Goal: Transaction & Acquisition: Purchase product/service

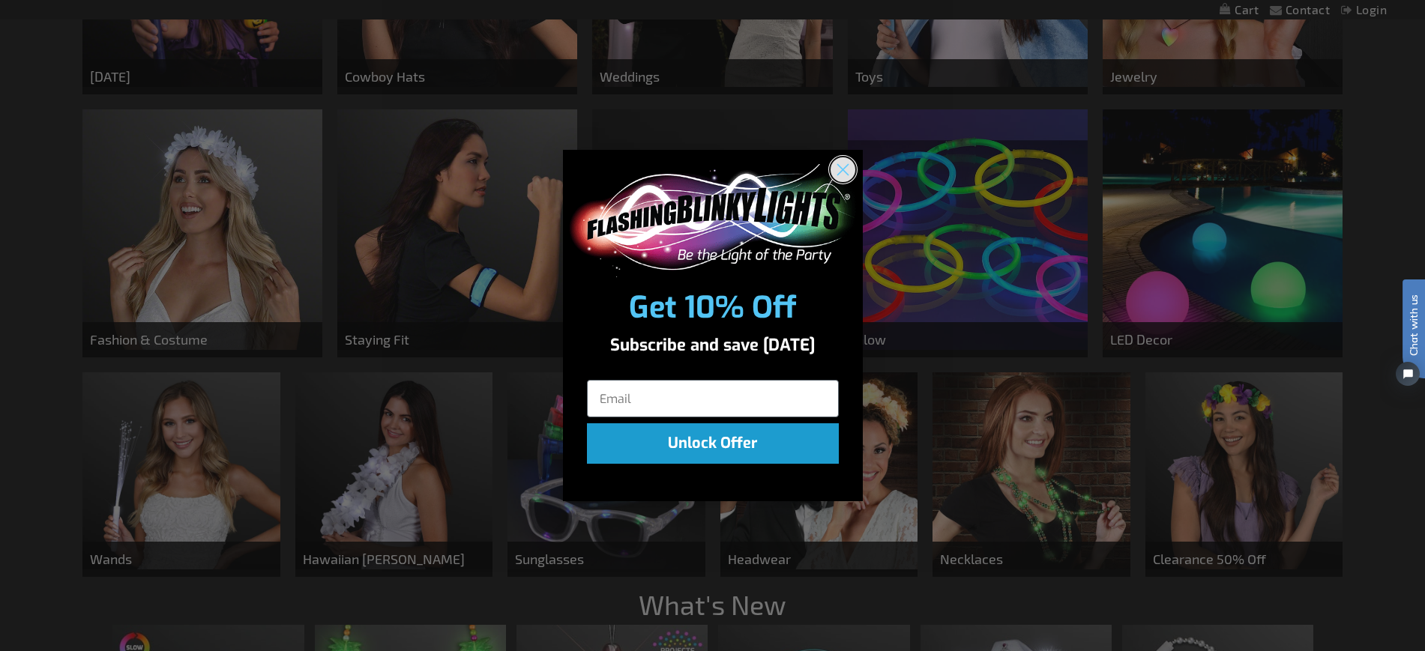
click at [839, 169] on circle "Close dialog" at bounding box center [842, 169] width 25 height 25
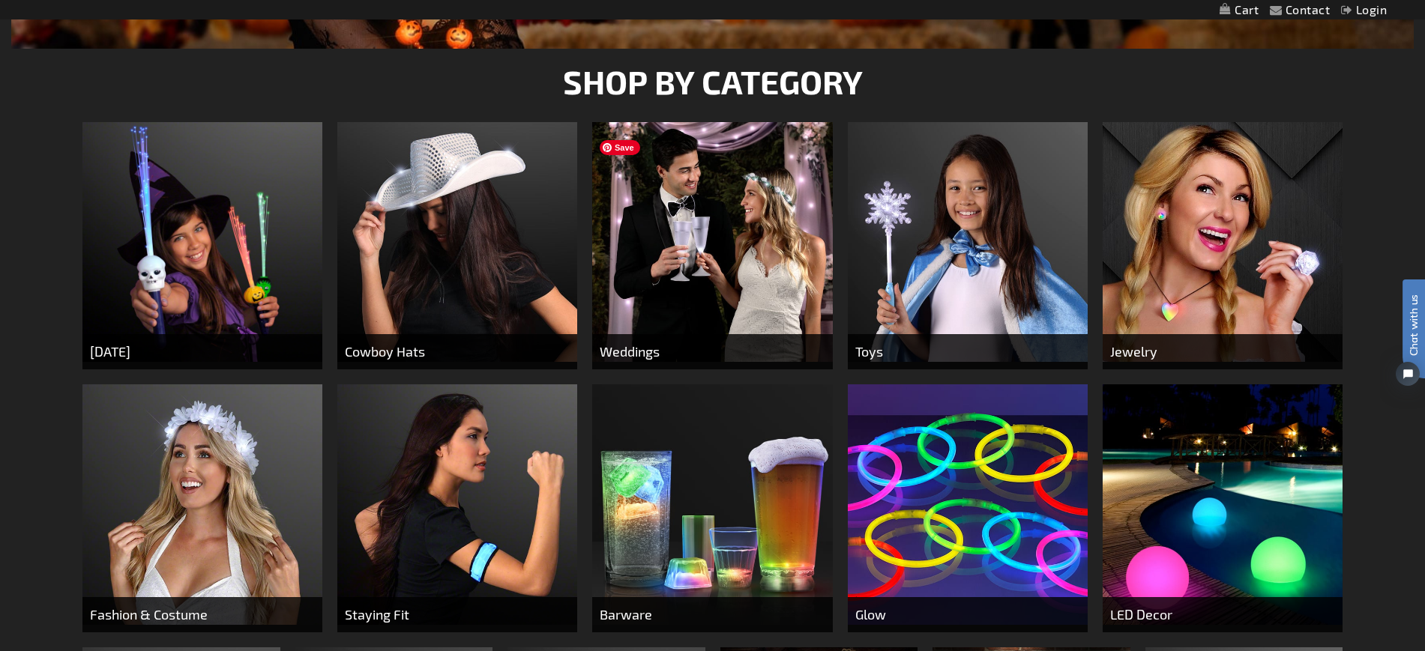
scroll to position [592, 0]
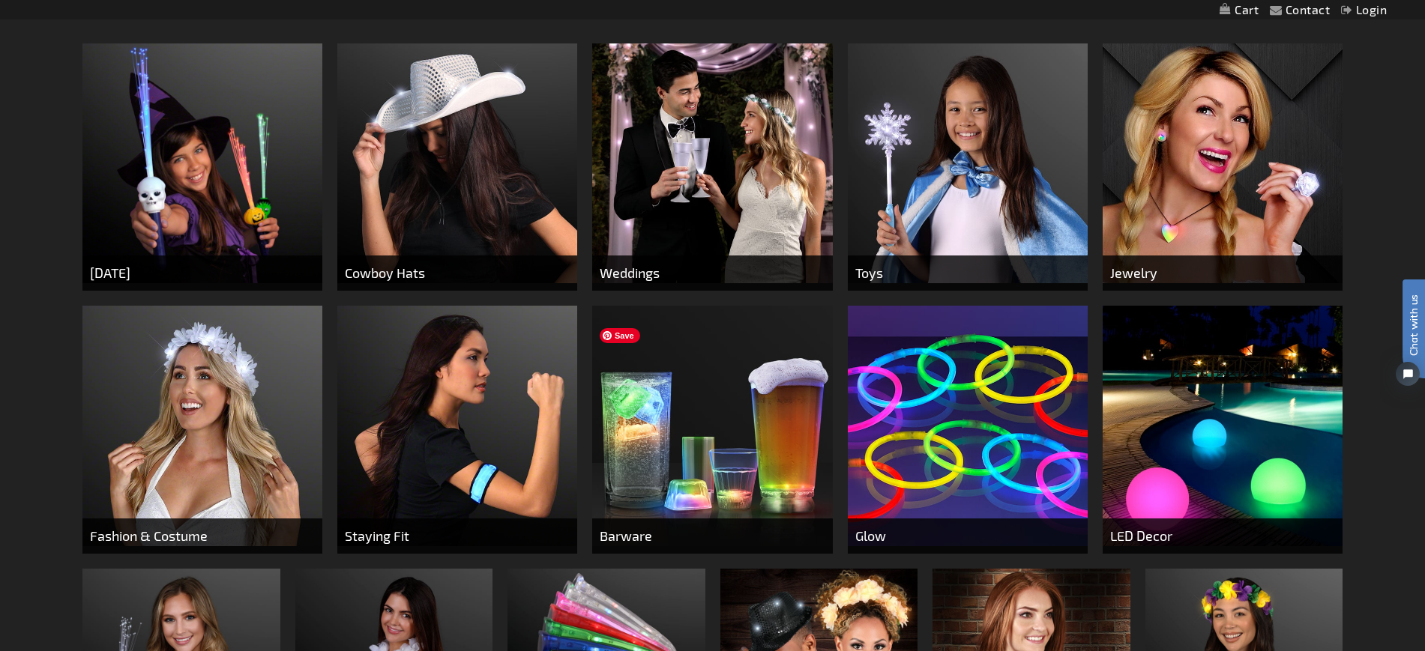
click at [678, 485] on img at bounding box center [712, 426] width 240 height 240
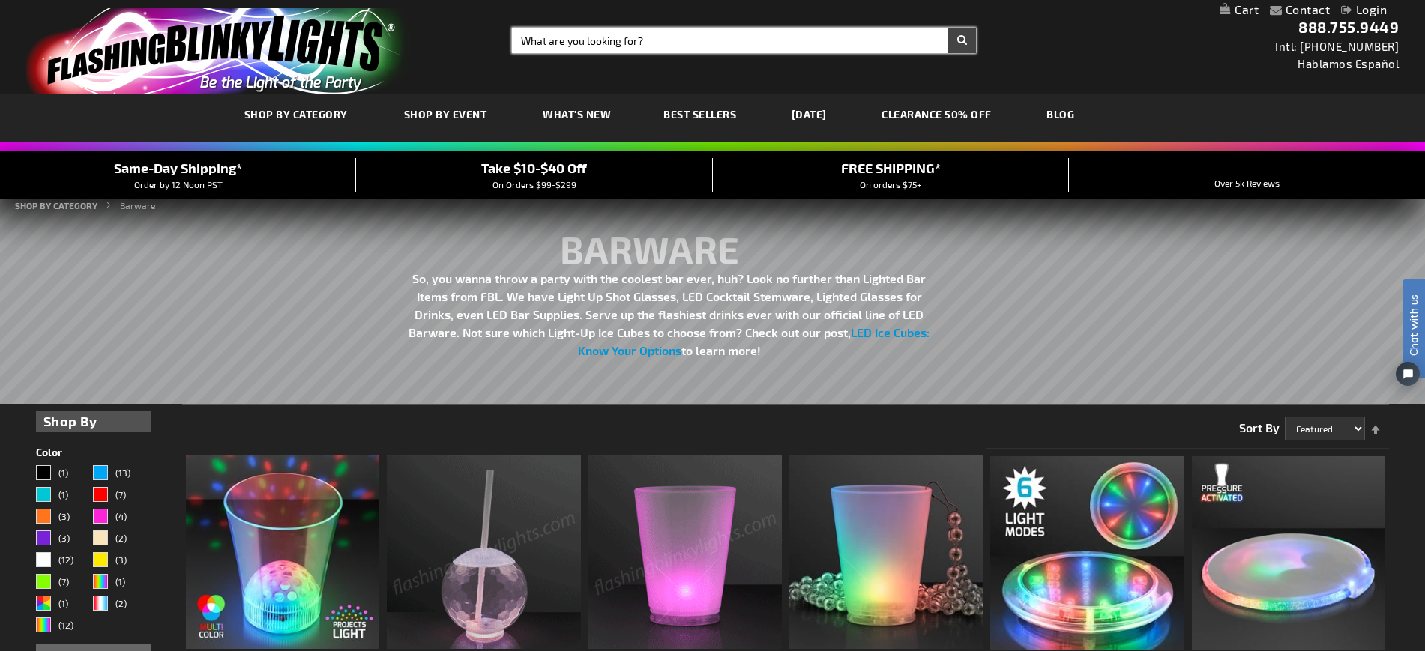
click at [610, 37] on input "Search" at bounding box center [744, 40] width 465 height 25
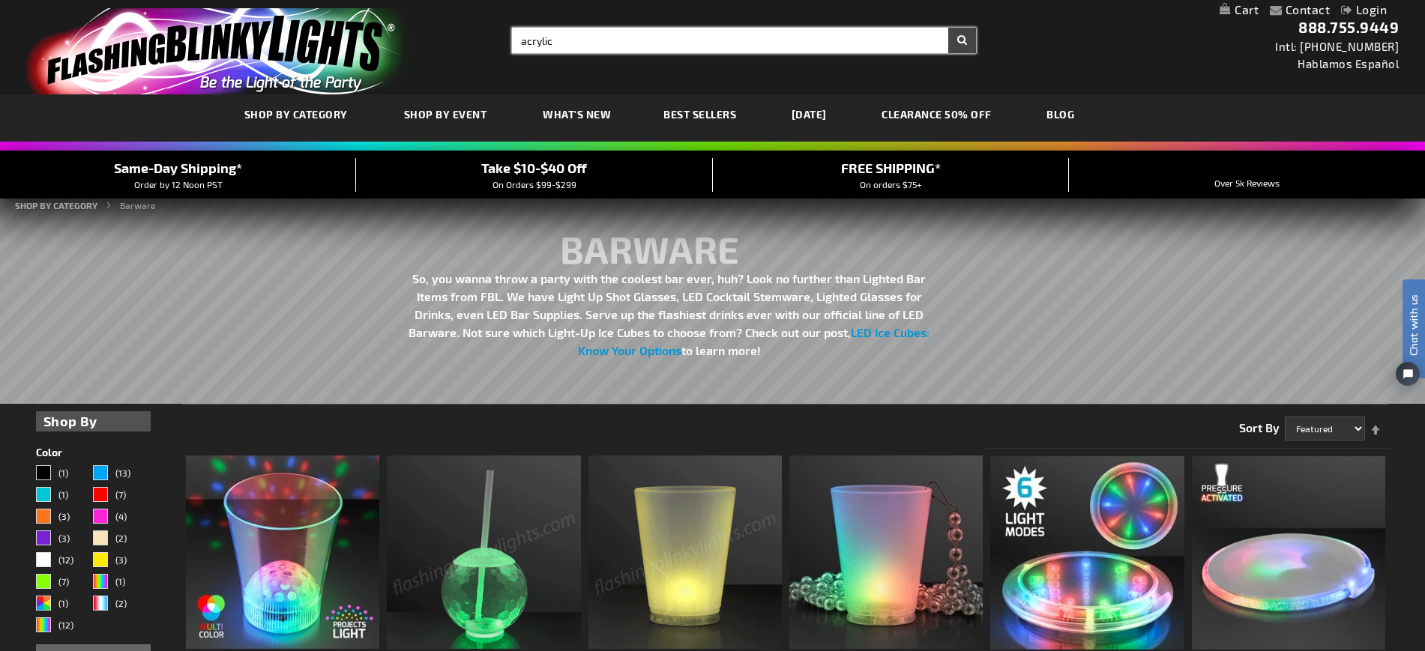
type input "acrylic"
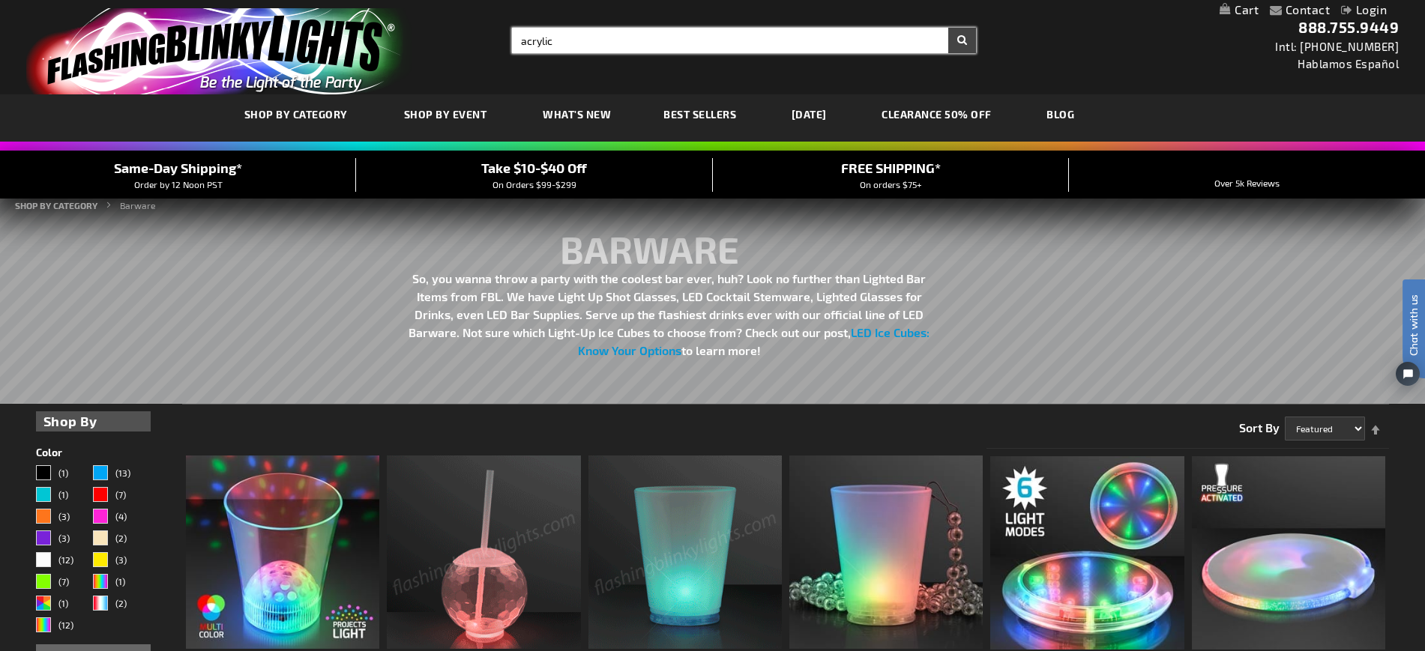
click at [948, 28] on button "Search" at bounding box center [962, 40] width 28 height 25
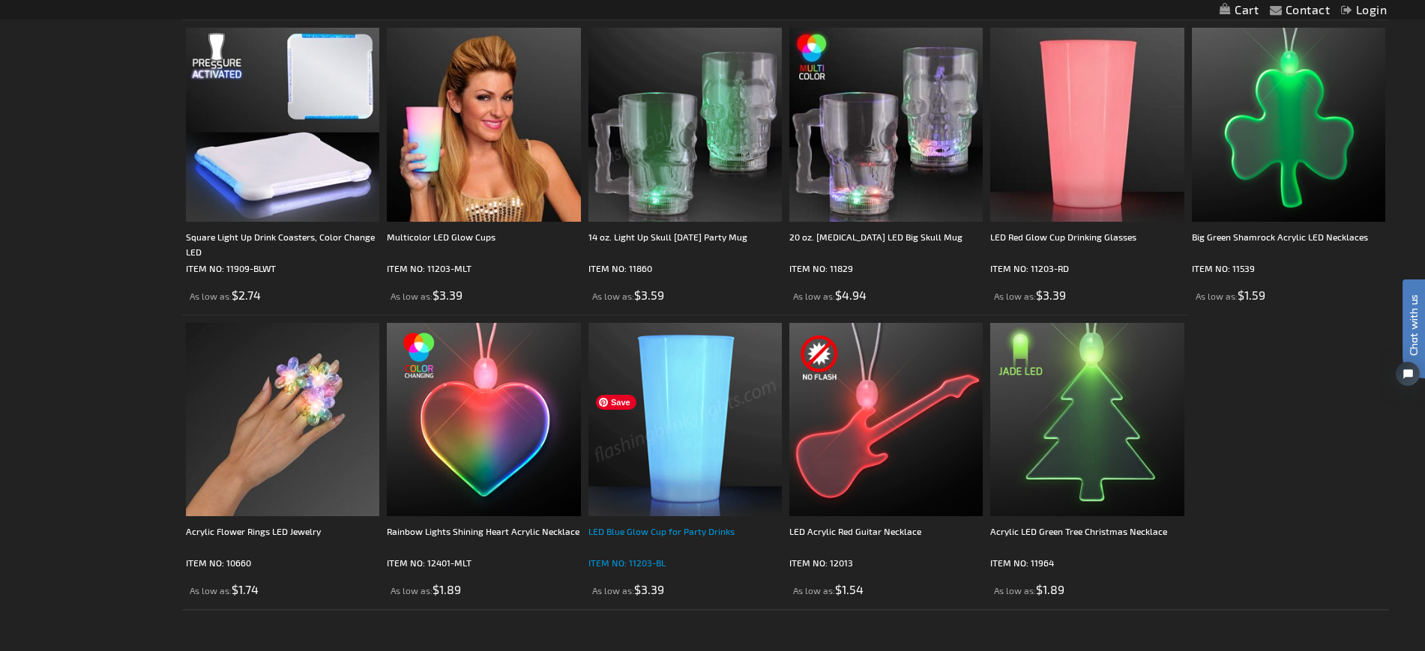
scroll to position [1770, 0]
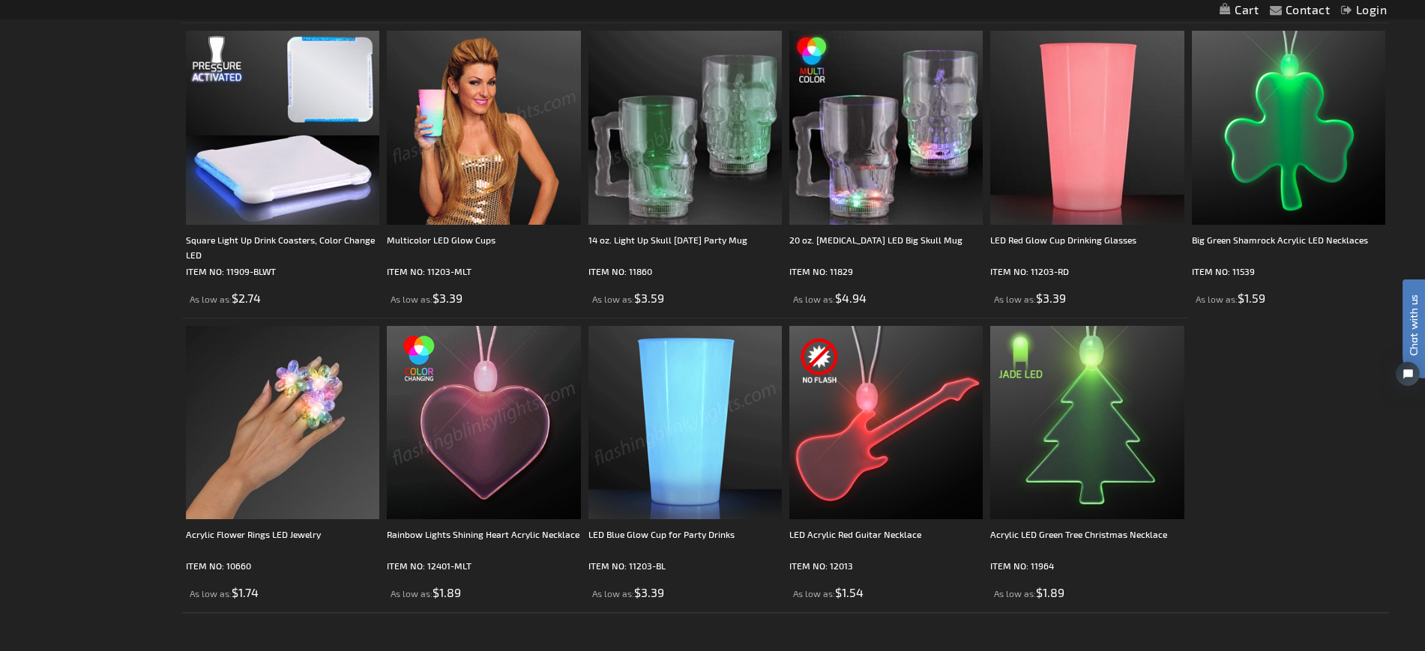
click at [501, 210] on img at bounding box center [483, 127] width 193 height 193
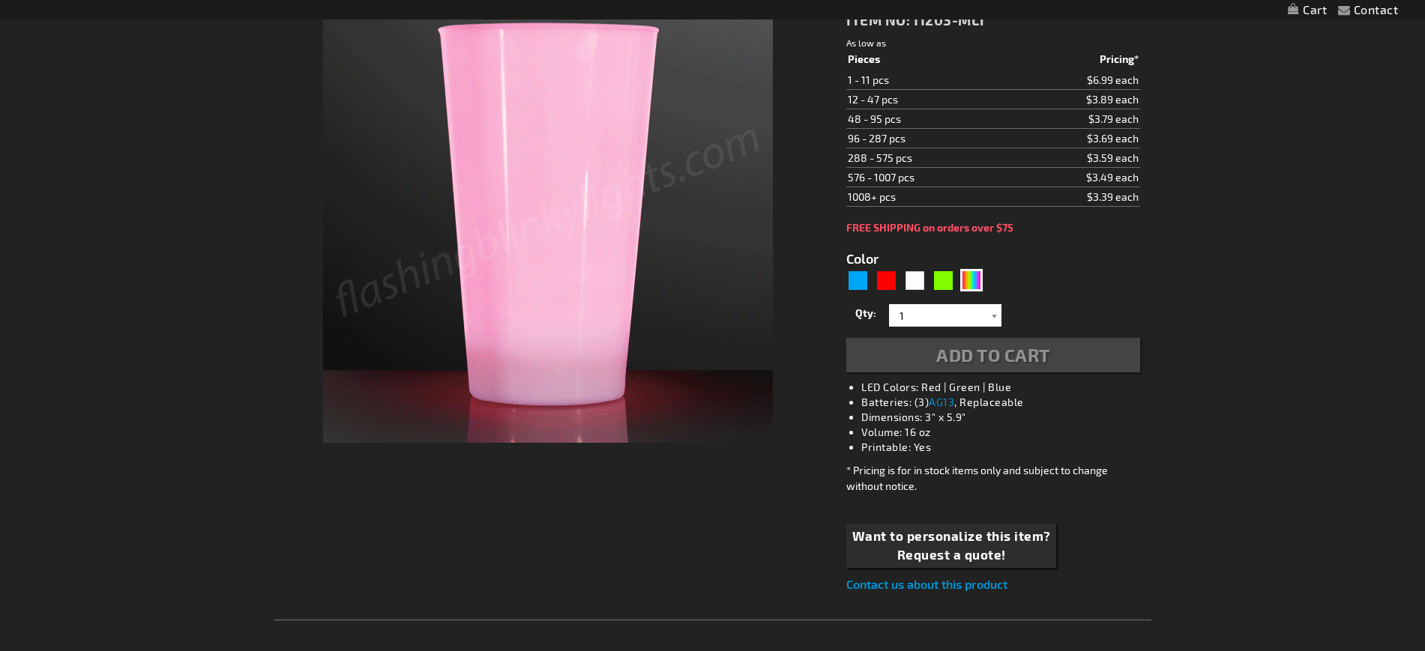
type input "5659"
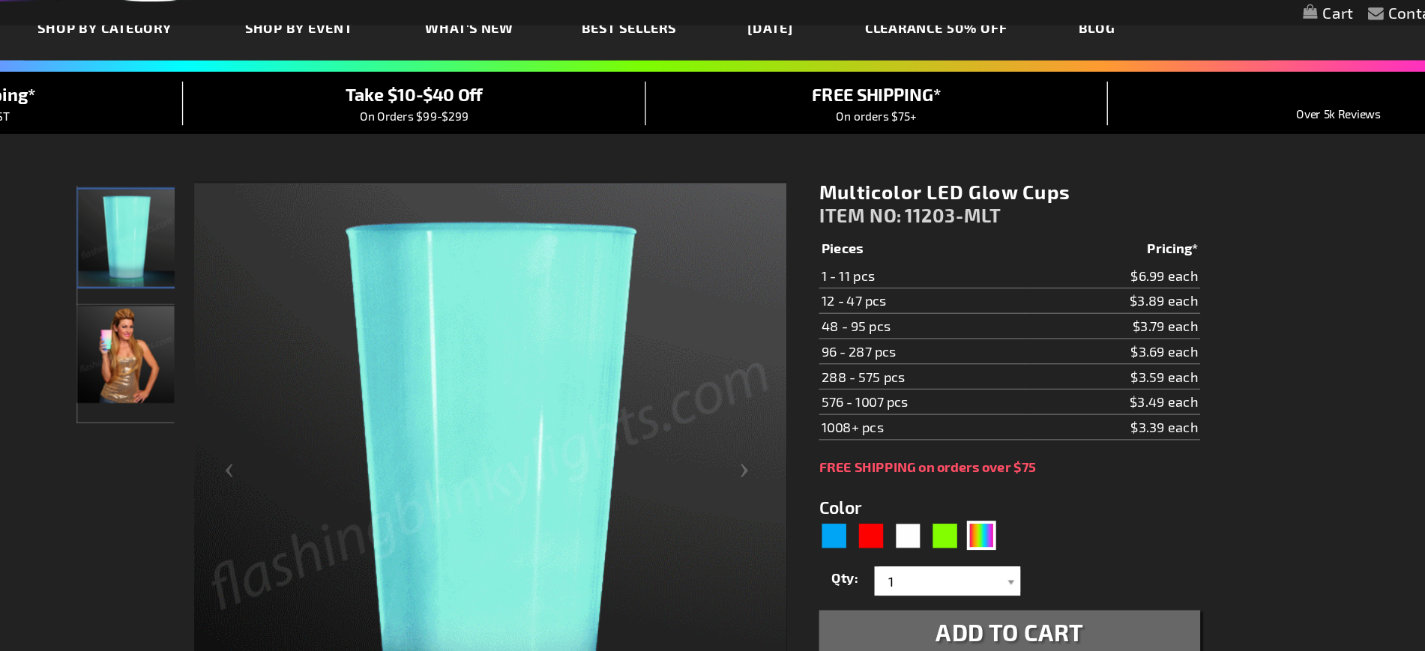
scroll to position [90, 0]
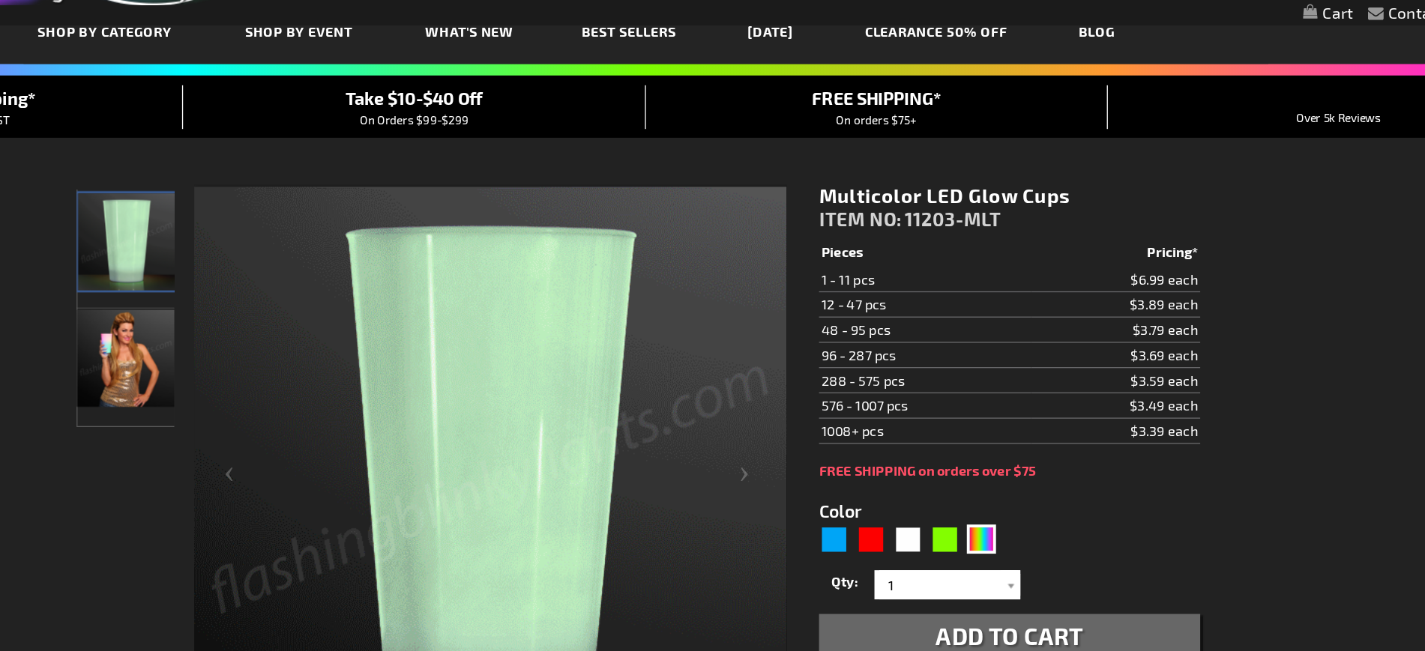
click at [328, 297] on img "Female displaying LED Light Up Color Changing Glow Cups" at bounding box center [311, 276] width 75 height 75
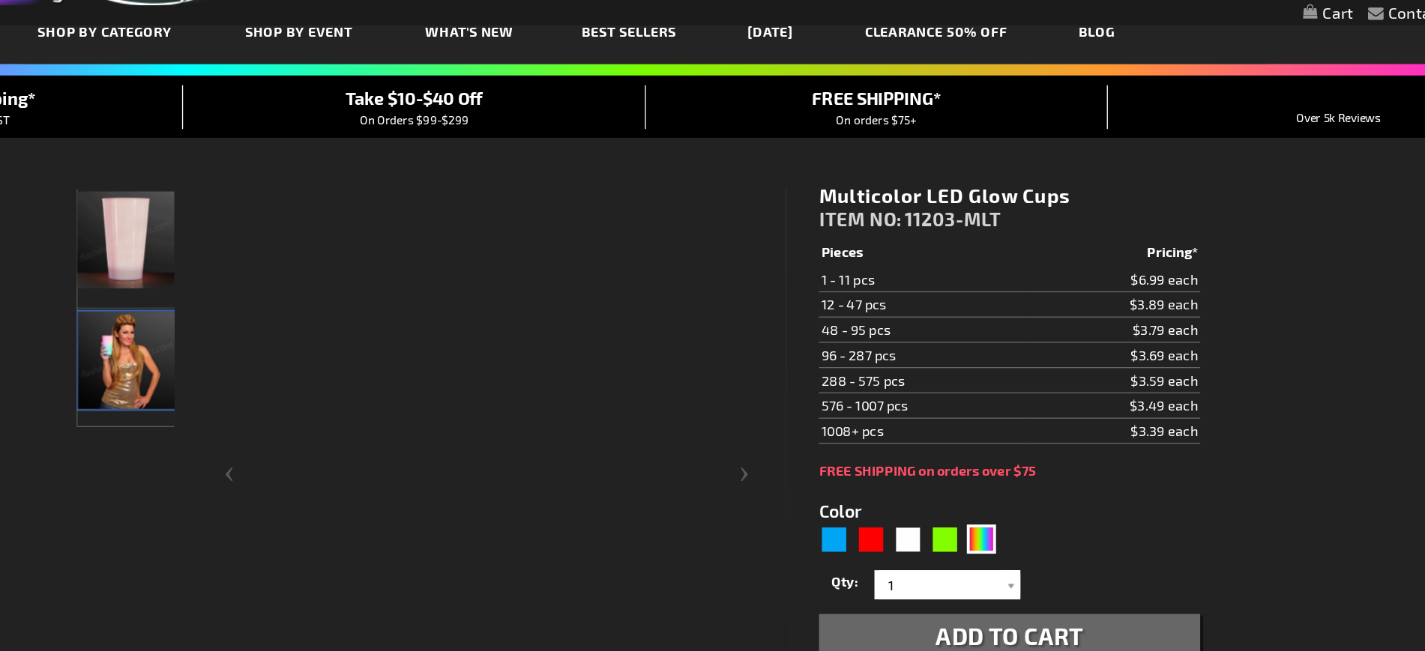
click at [328, 297] on img "Female displaying LED Light Up Color Changing Glow Cups" at bounding box center [312, 278] width 75 height 75
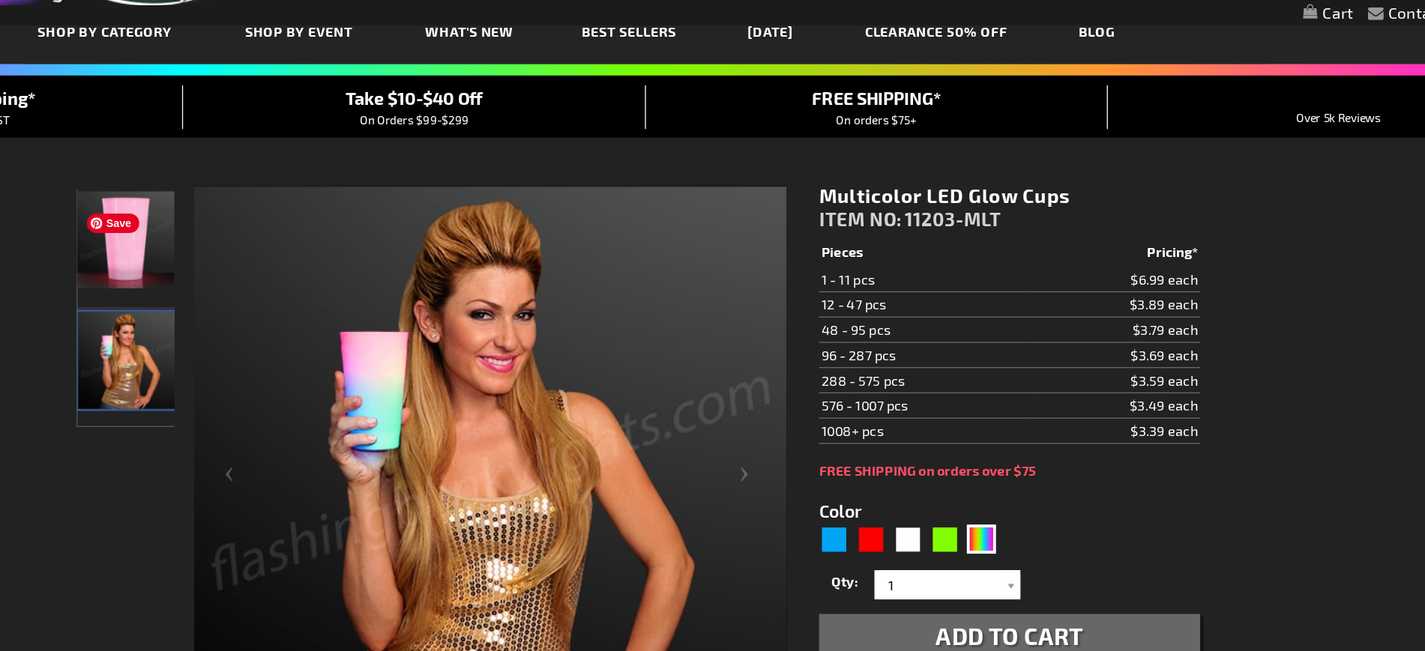
click at [331, 221] on img "LED Light Up Color Changing Glow Cups" at bounding box center [311, 185] width 75 height 75
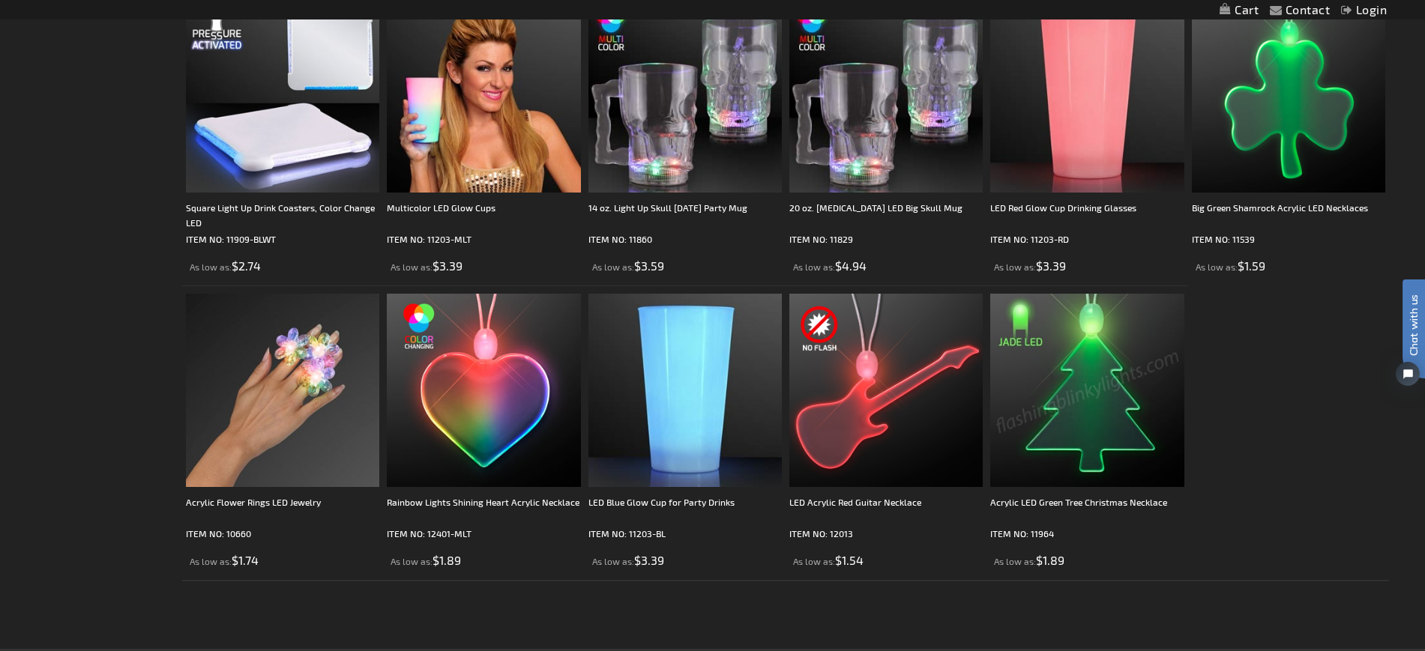
scroll to position [1810, 0]
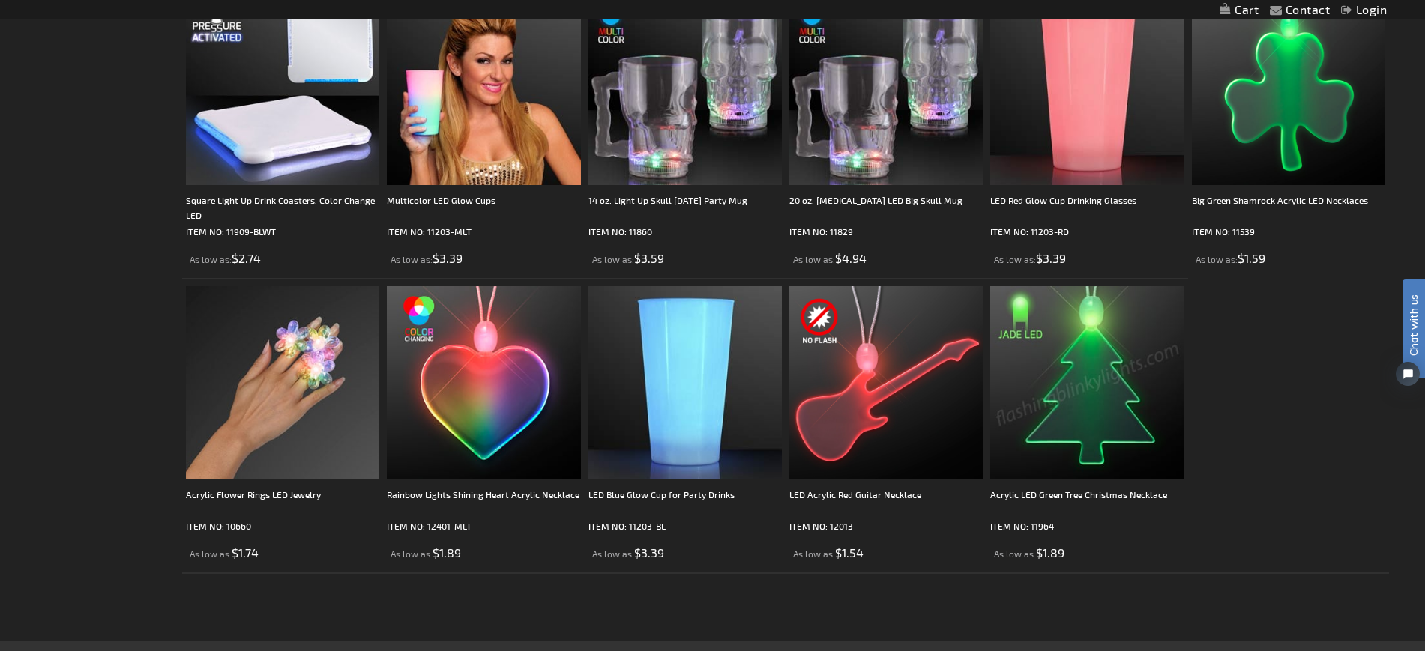
click at [1031, 389] on img at bounding box center [1086, 382] width 193 height 193
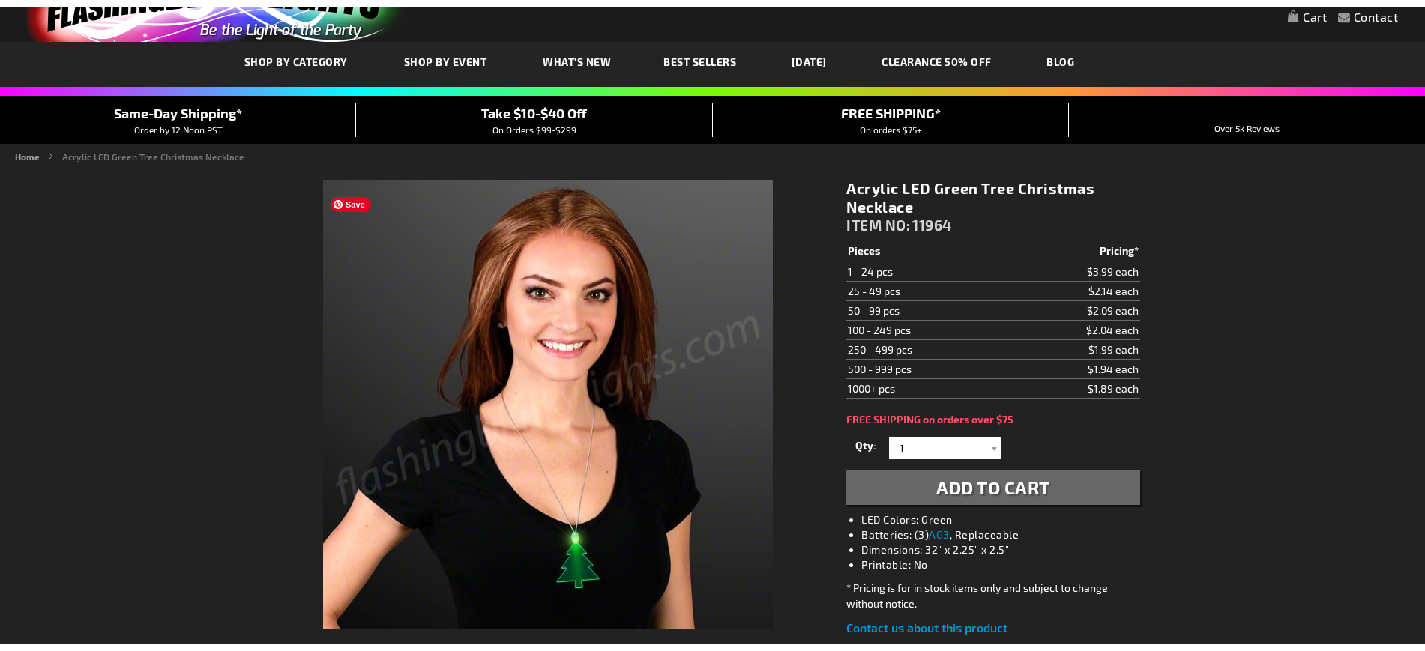
scroll to position [67, 0]
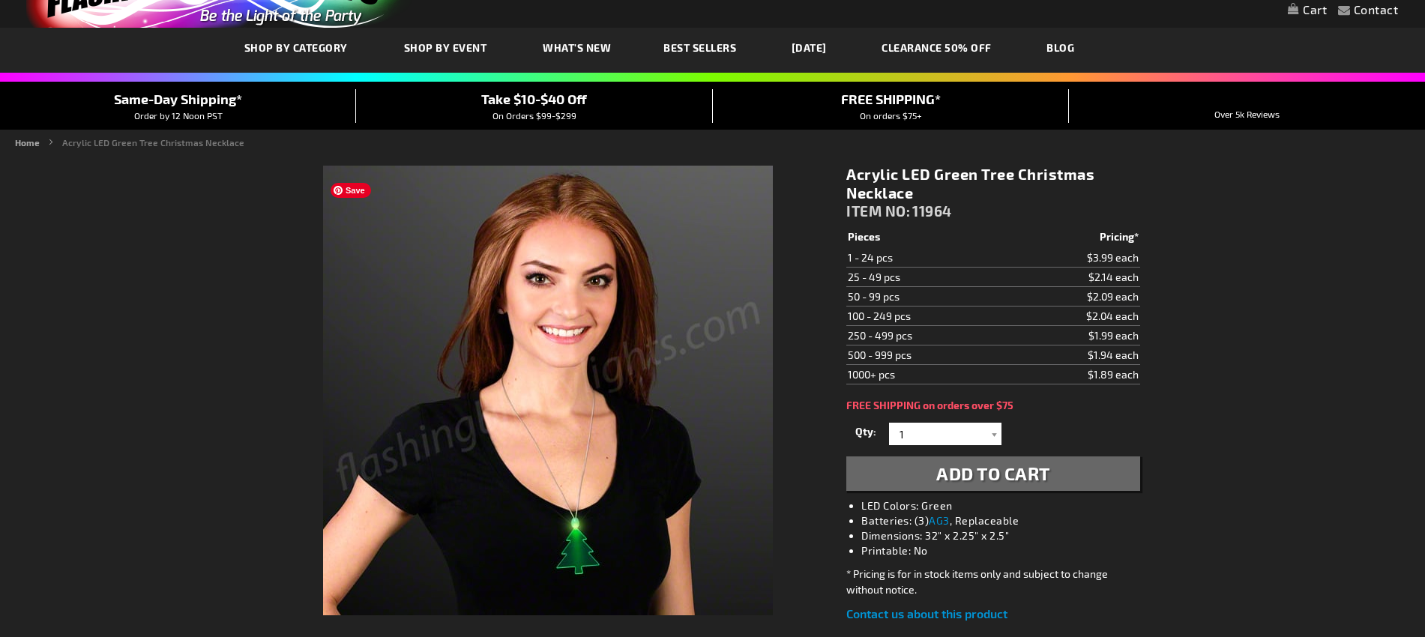
click at [363, 194] on span "Save" at bounding box center [351, 190] width 40 height 15
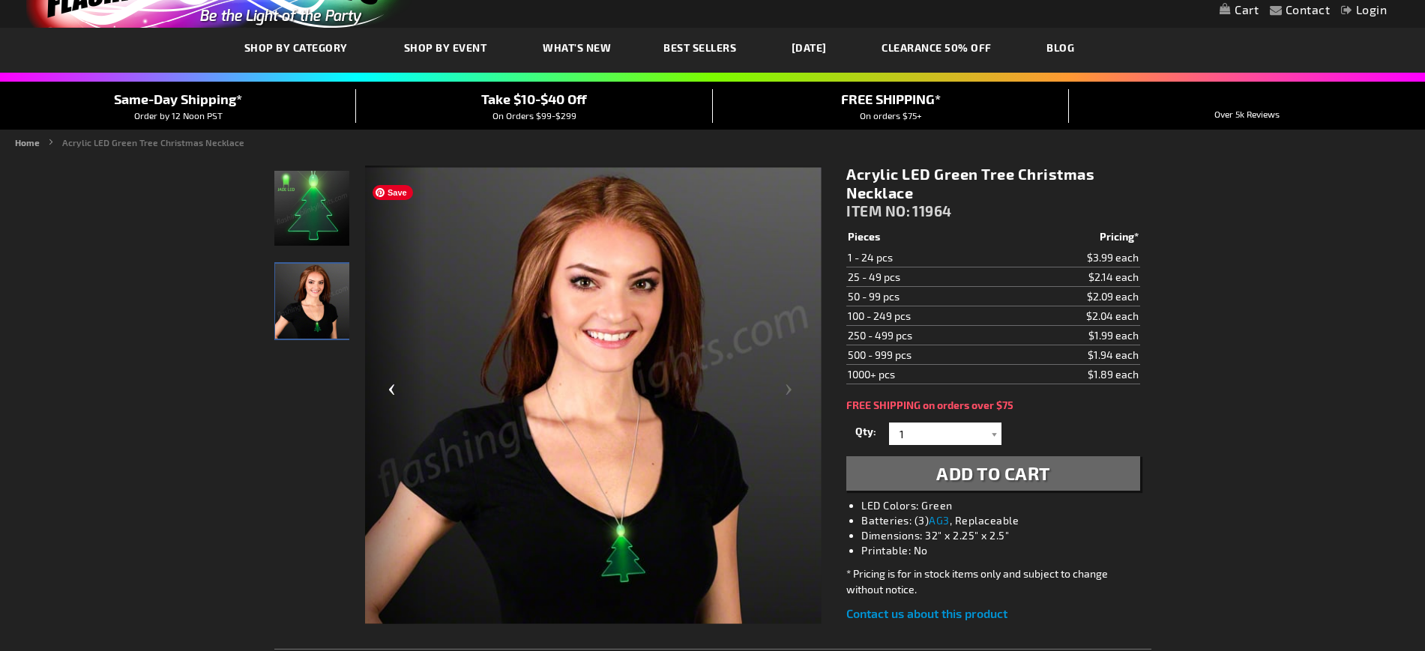
scroll to position [0, 0]
click at [405, 200] on div "Previous" at bounding box center [395, 396] width 60 height 460
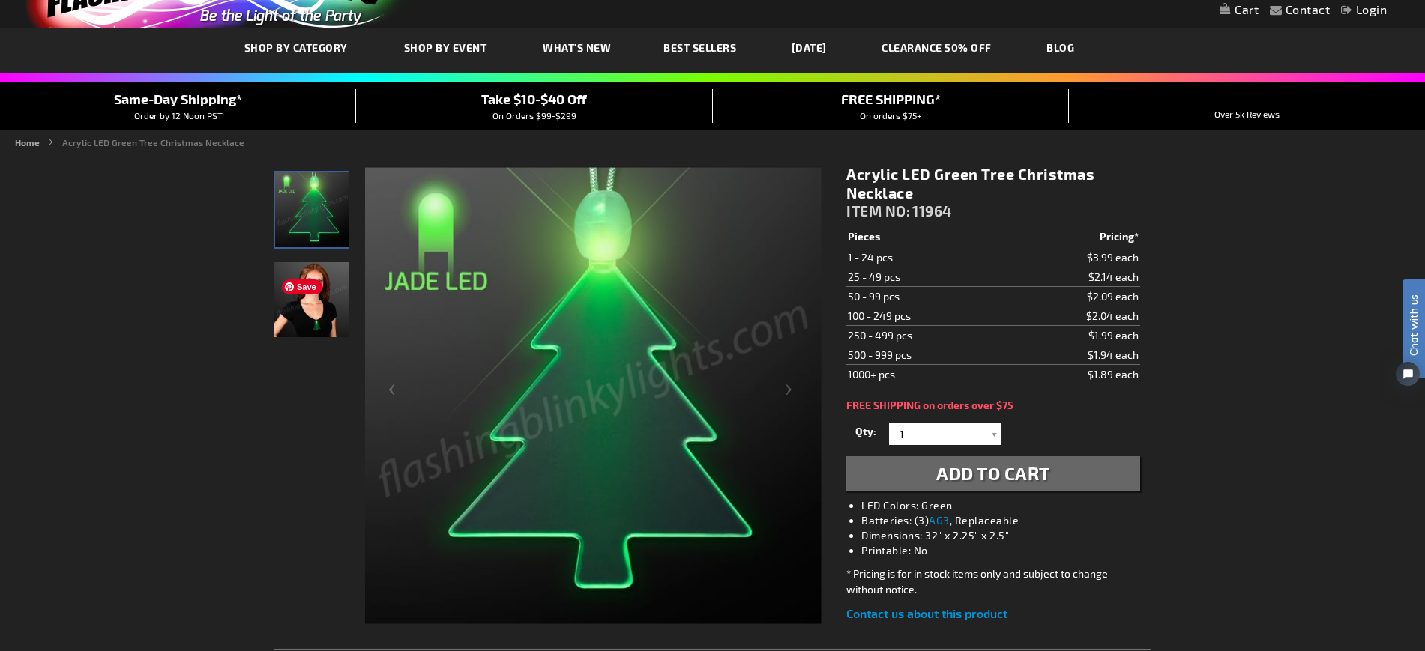
click at [309, 283] on span "Save" at bounding box center [302, 287] width 40 height 15
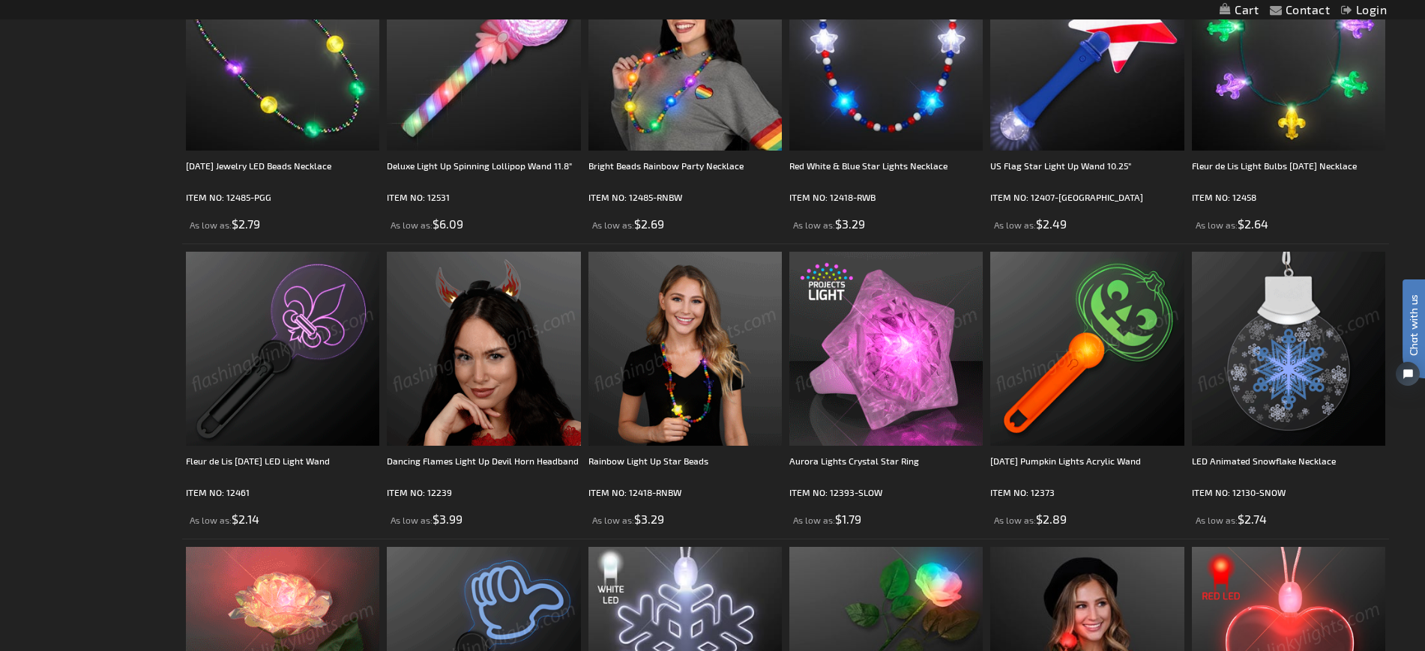
scroll to position [921, 0]
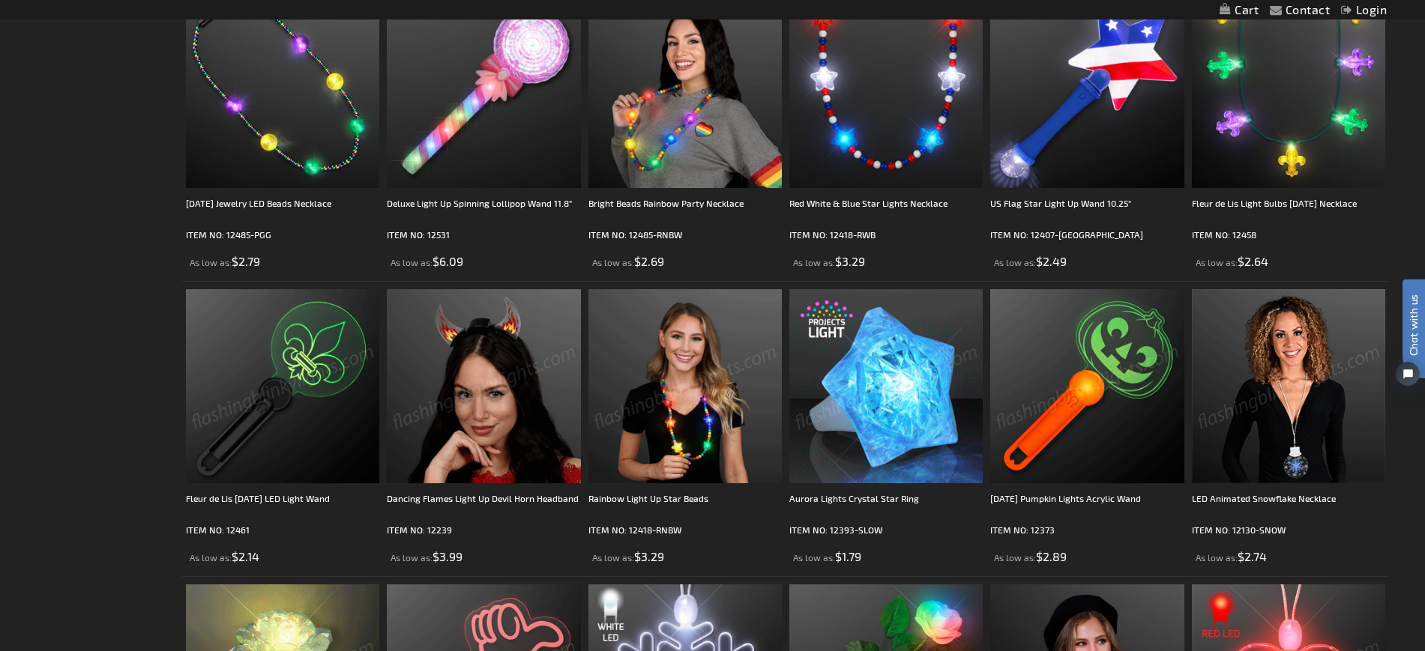
click at [1244, 382] on img at bounding box center [1288, 385] width 193 height 193
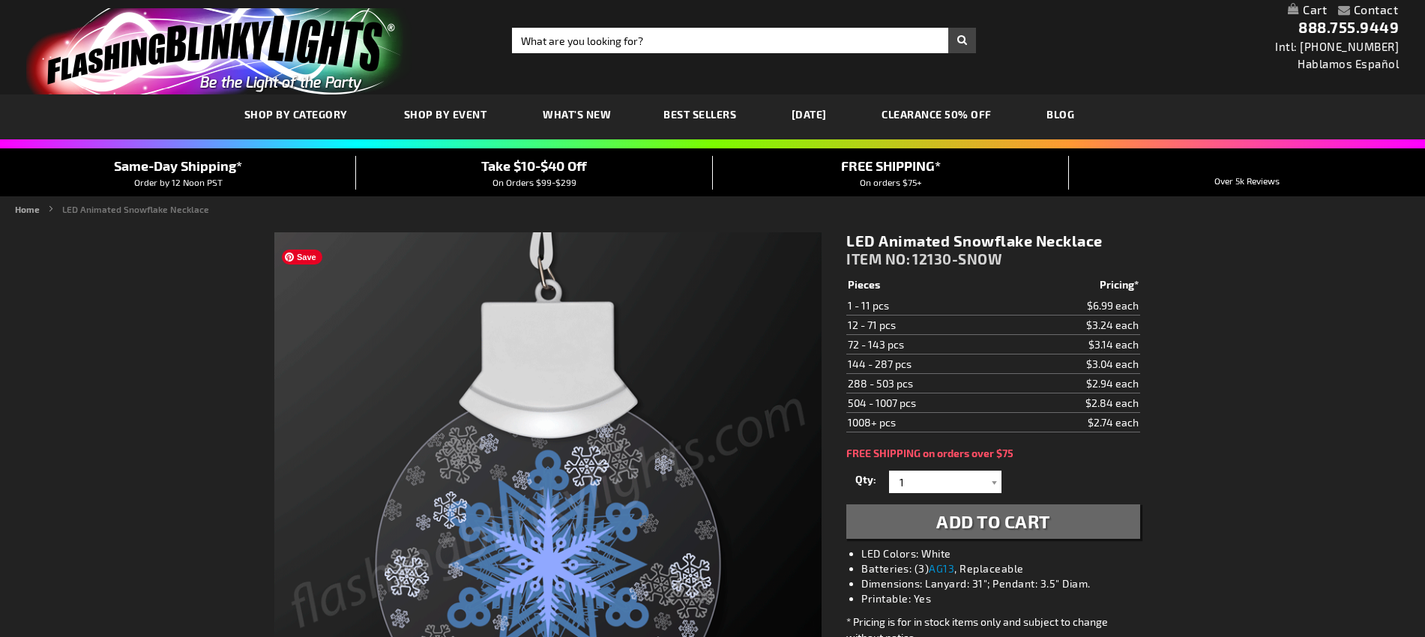
click at [316, 256] on span "Save" at bounding box center [302, 257] width 40 height 15
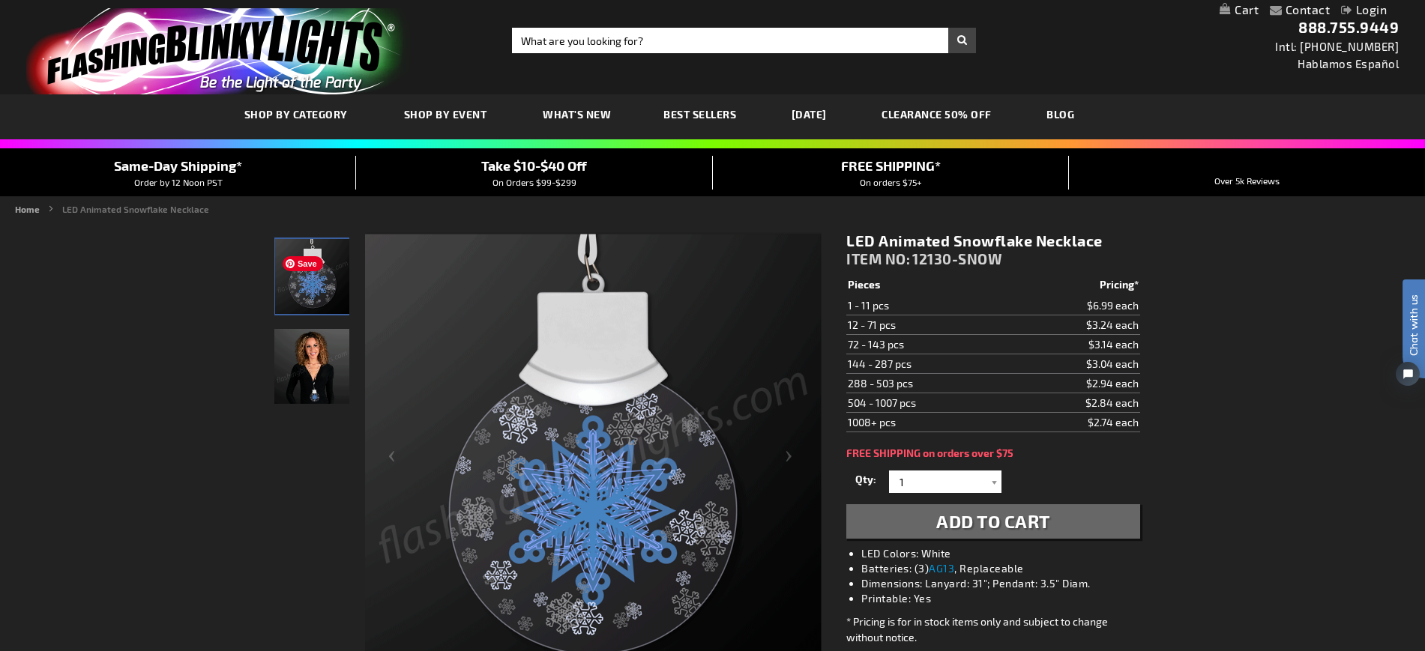
click at [309, 268] on span "Save" at bounding box center [303, 263] width 40 height 15
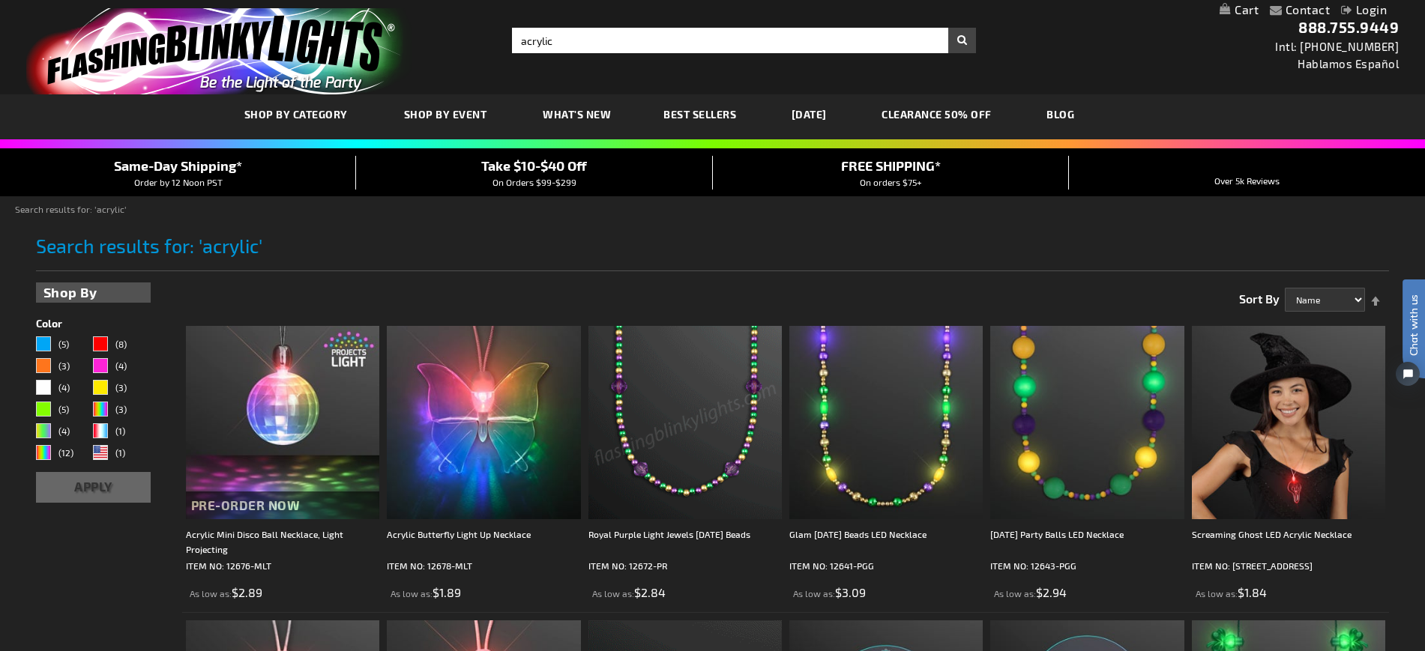
click at [941, 114] on link "CLEARANCE 50% OFF" at bounding box center [936, 114] width 133 height 50
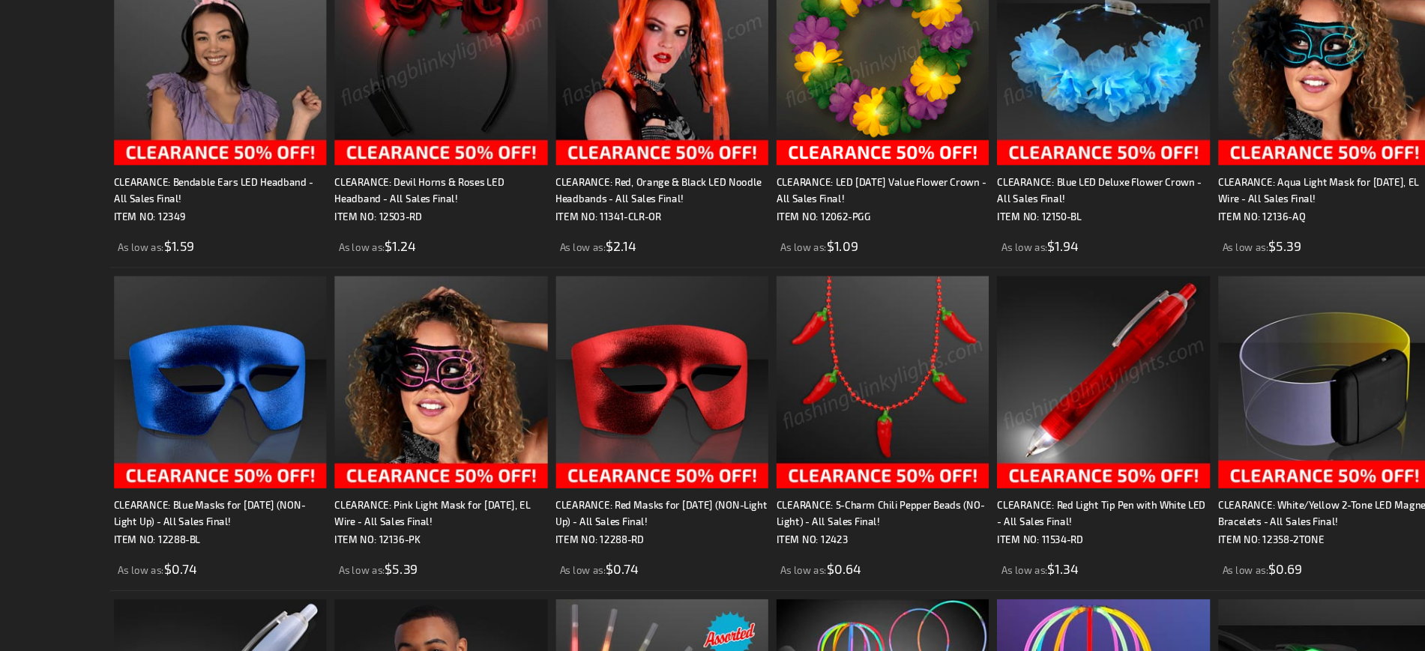
scroll to position [1211, 0]
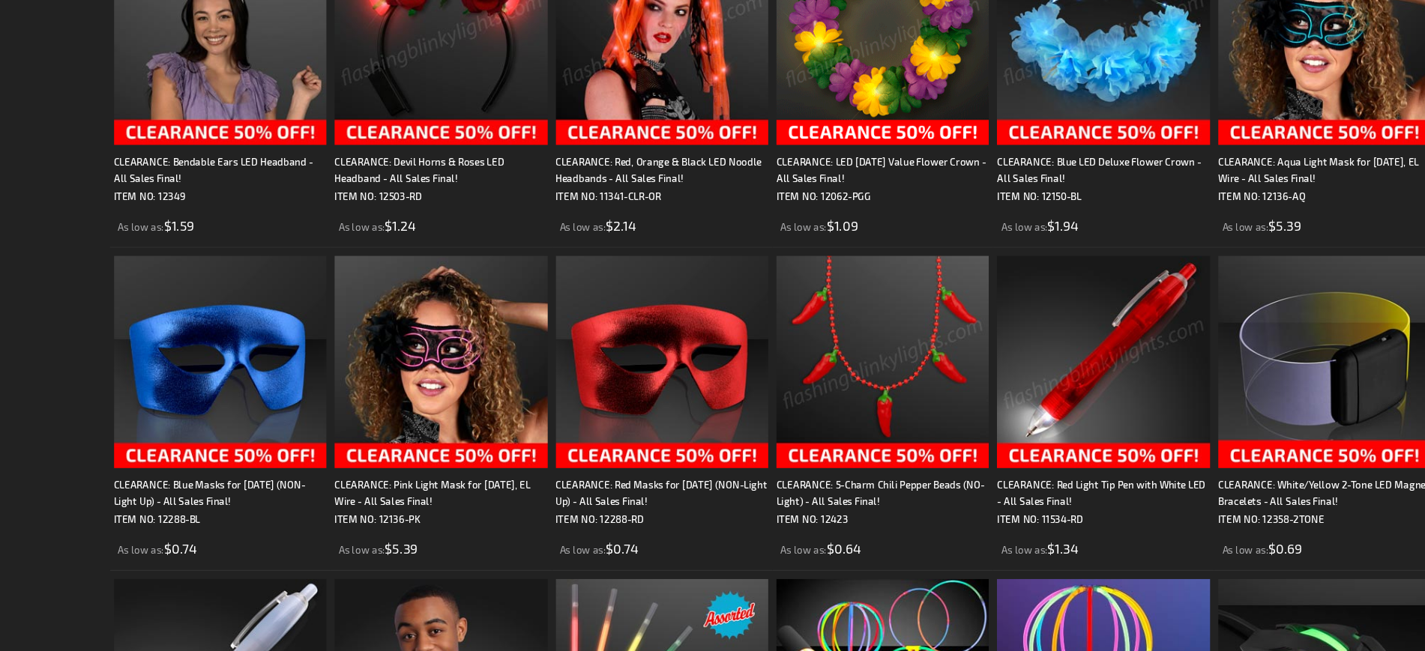
click at [888, 484] on img at bounding box center [885, 387] width 193 height 193
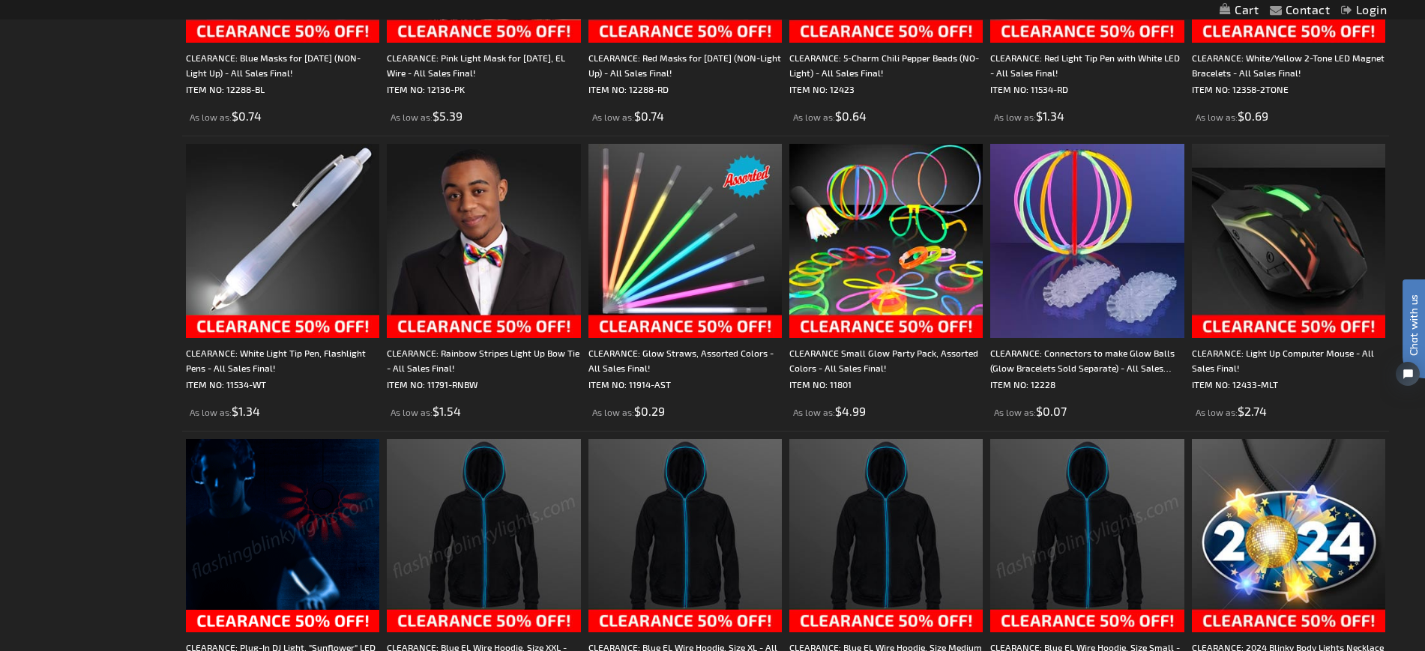
scroll to position [1640, 0]
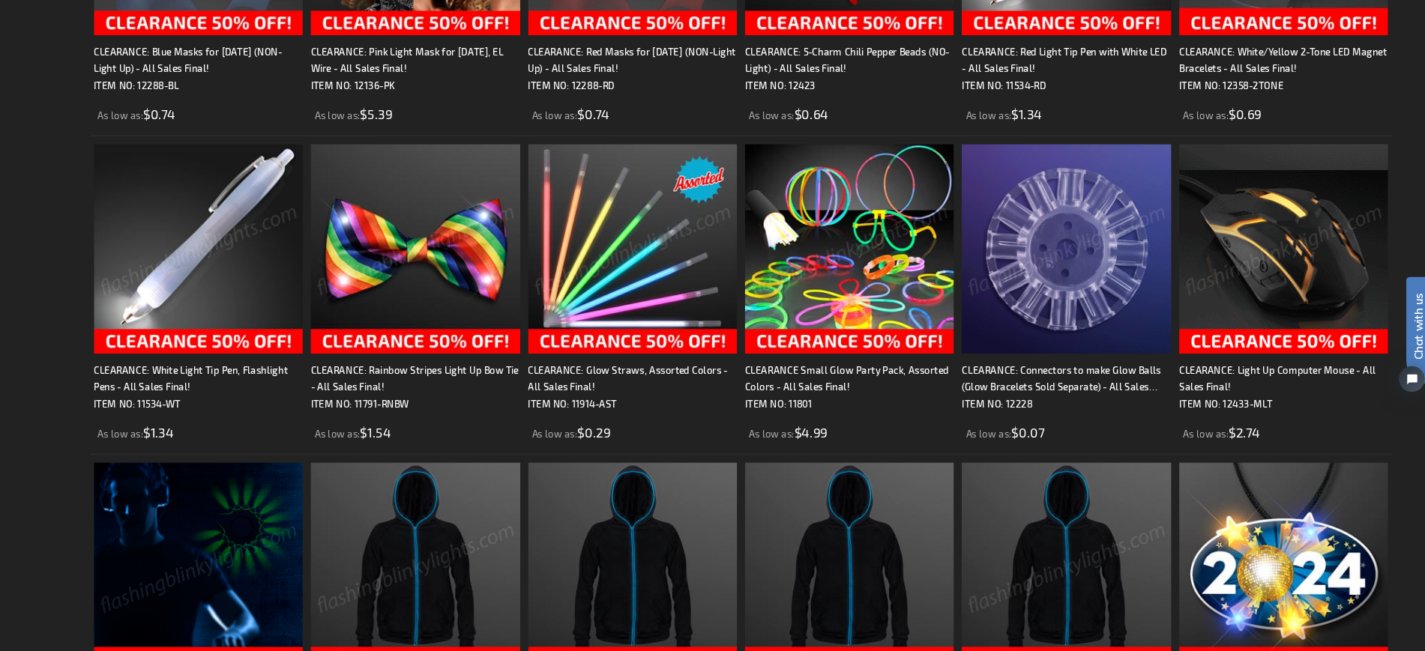
click at [1301, 301] on img at bounding box center [1288, 253] width 193 height 193
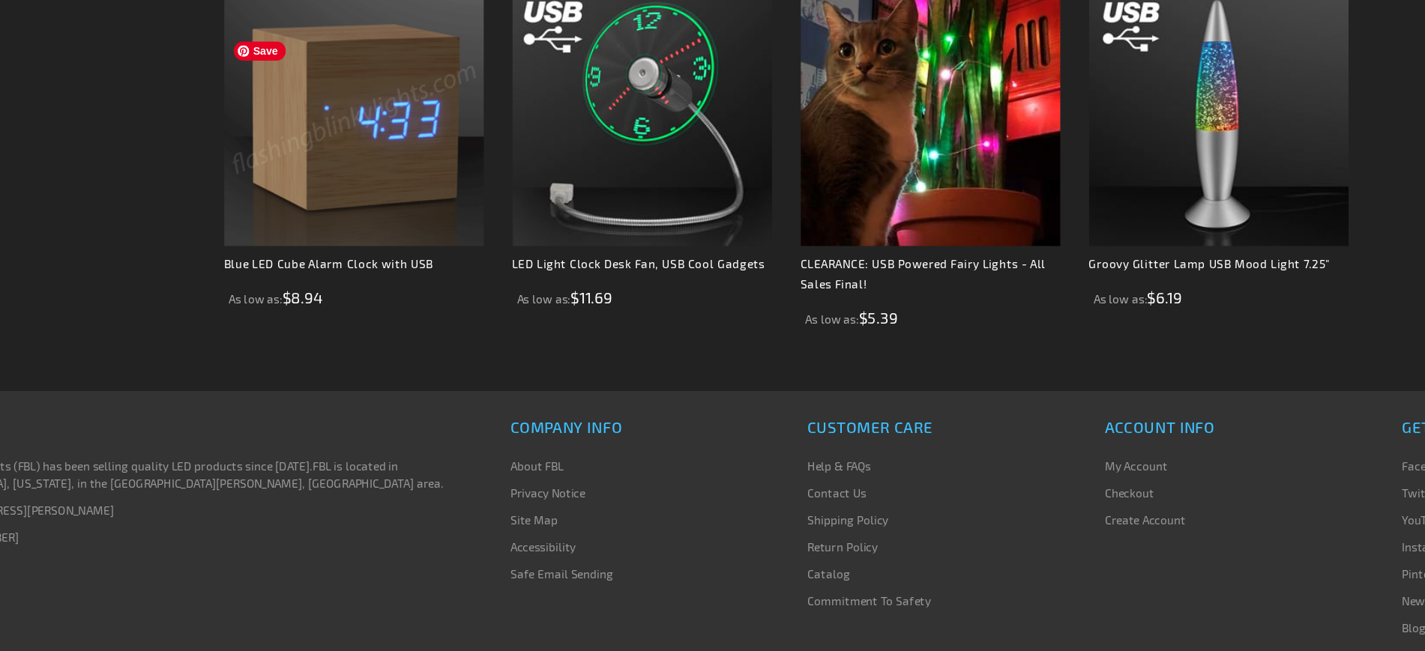
scroll to position [838, 0]
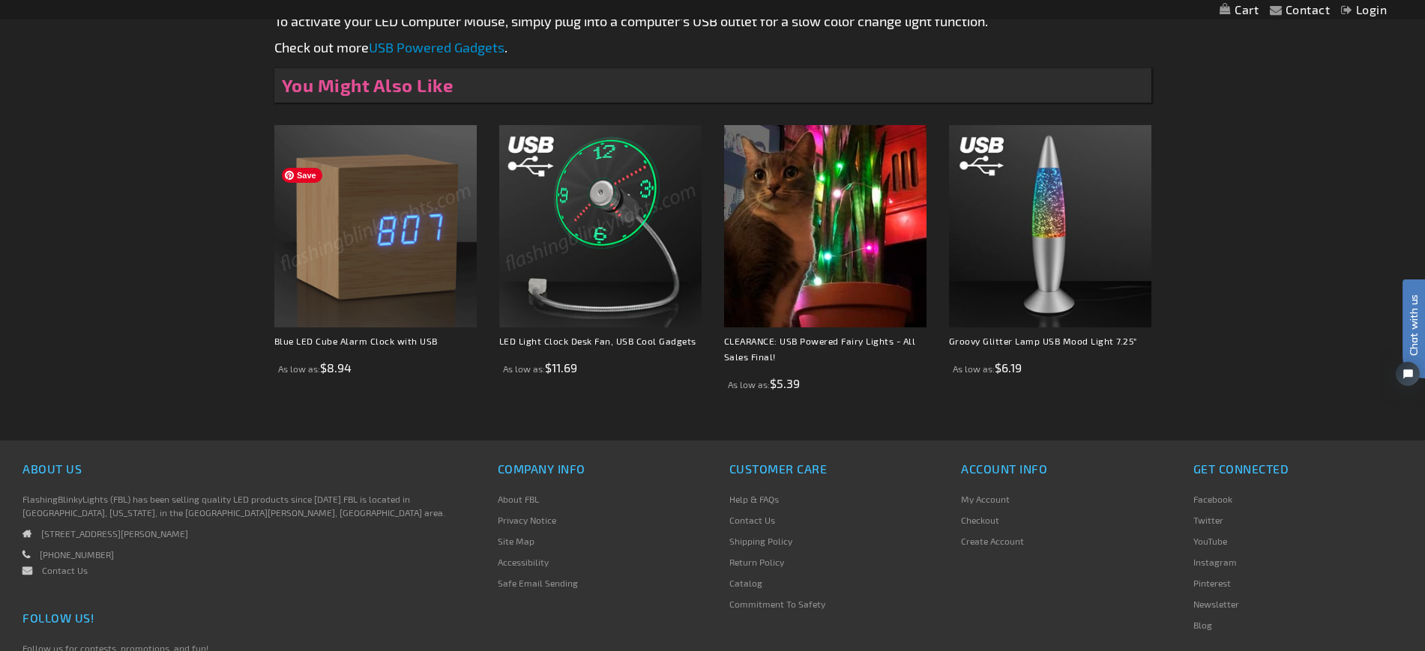
click at [382, 236] on img at bounding box center [375, 226] width 202 height 202
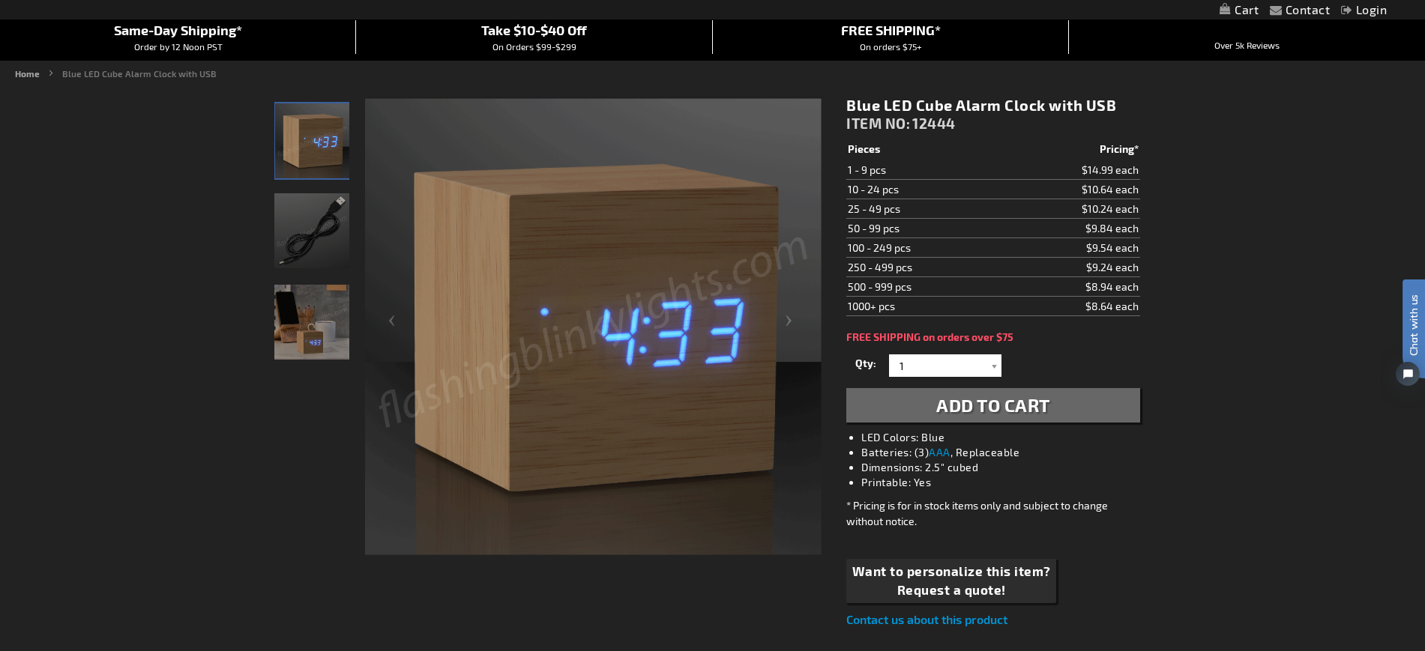
click at [333, 334] on img "Light Up Blue LED Alarm Clock" at bounding box center [311, 322] width 75 height 75
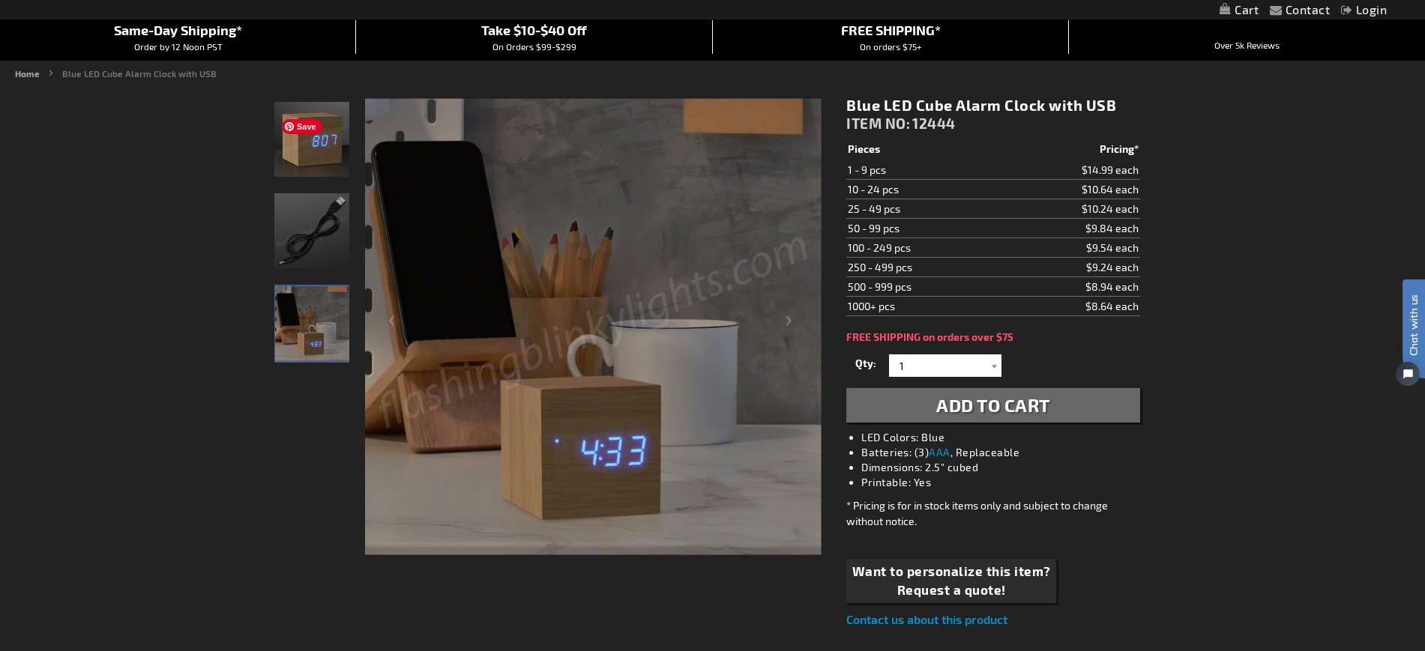
click at [310, 123] on span "Save" at bounding box center [302, 126] width 40 height 15
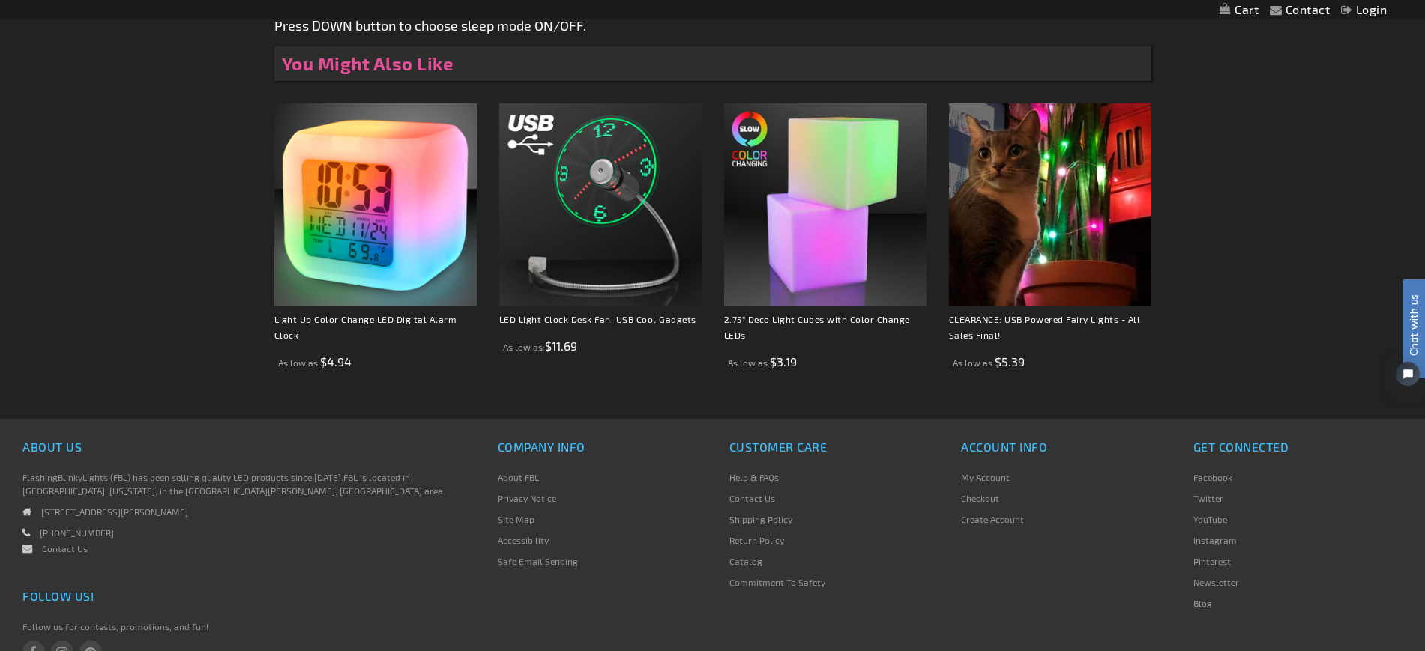
scroll to position [1294, 0]
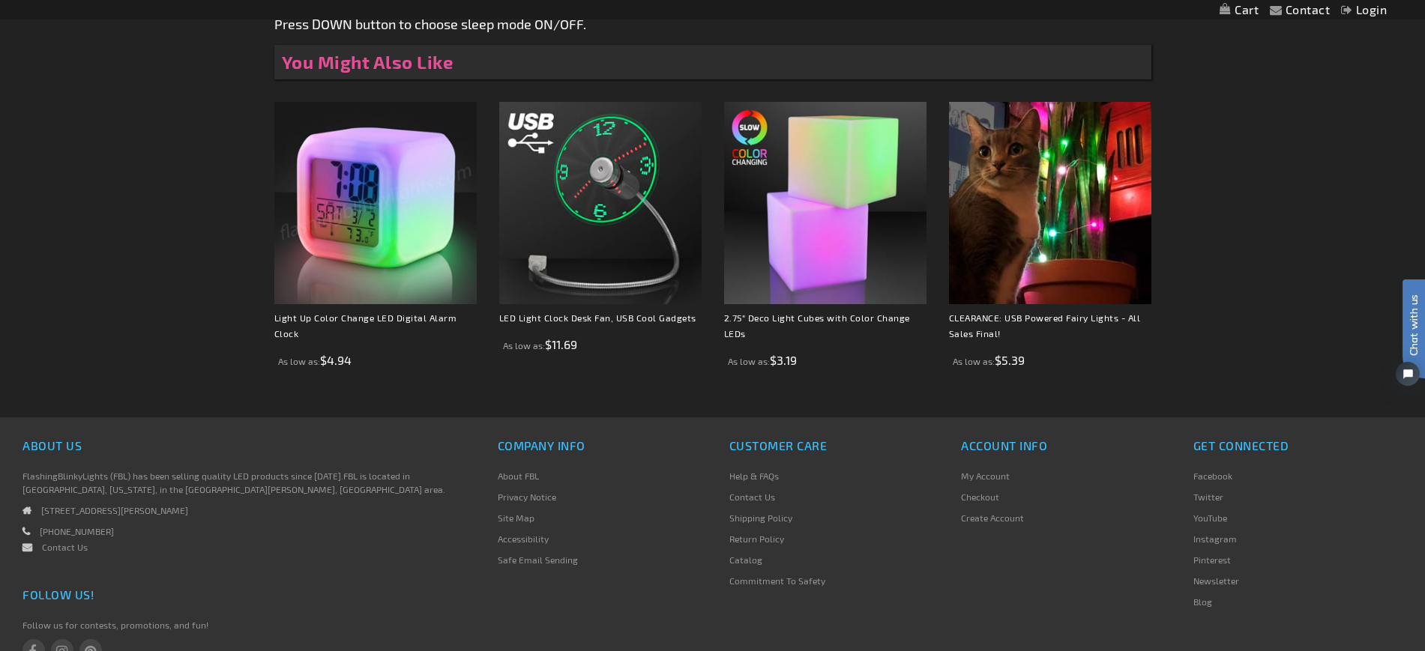
click at [382, 274] on img at bounding box center [375, 203] width 202 height 202
